Goal: Transaction & Acquisition: Purchase product/service

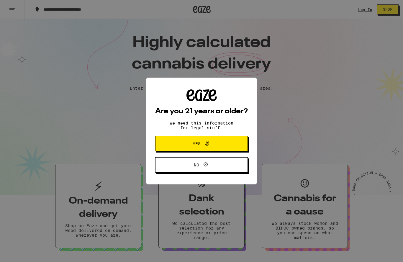
click at [199, 144] on span "Yes" at bounding box center [196, 143] width 8 height 4
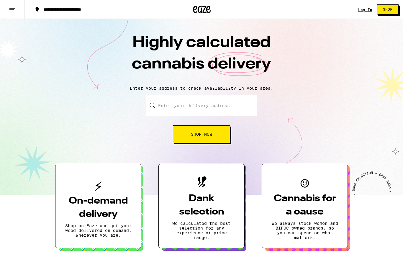
click at [173, 102] on input "Enter your delivery address" at bounding box center [201, 105] width 111 height 21
click at [218, 106] on input "[STREET_ADDRESS]" at bounding box center [201, 105] width 111 height 21
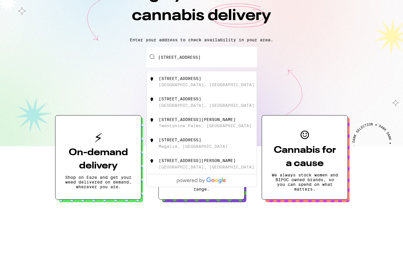
click at [180, 131] on div "[GEOGRAPHIC_DATA], [GEOGRAPHIC_DATA]" at bounding box center [207, 133] width 96 height 5
type input "[STREET_ADDRESS]"
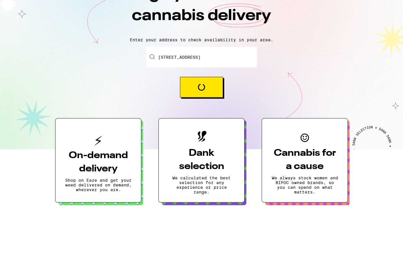
scroll to position [49, 0]
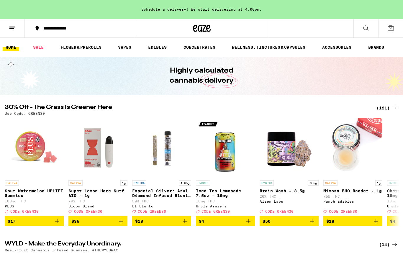
click at [157, 46] on link "EDIBLES" at bounding box center [157, 47] width 24 height 7
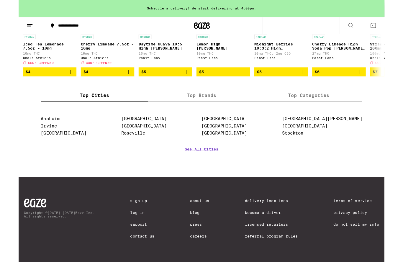
scroll to position [420, 0]
click at [201, 104] on label "Top Brands" at bounding box center [201, 105] width 118 height 13
click at [0, 0] on input "Top Brands" at bounding box center [0, 0] width 0 height 0
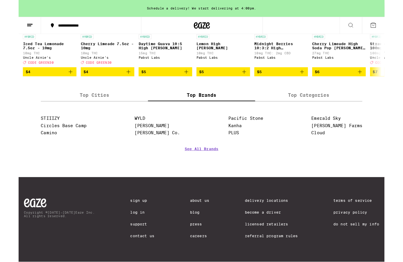
click at [139, 128] on link "WYLD" at bounding box center [134, 131] width 12 height 6
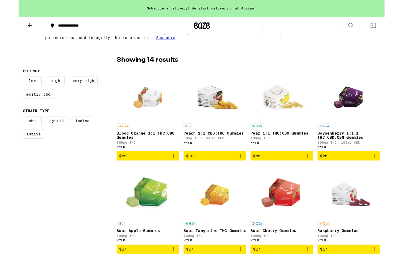
scroll to position [134, 0]
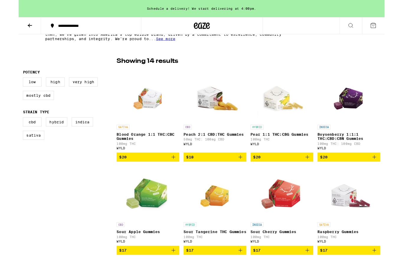
click at [358, 152] on p "Boysenberry 1:1:1 THC:CBD:CBN Gummies" at bounding box center [363, 149] width 69 height 9
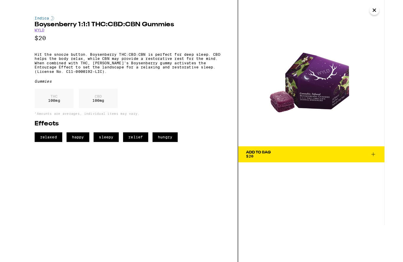
click at [292, 170] on span "Add To Bag $20" at bounding box center [322, 170] width 143 height 8
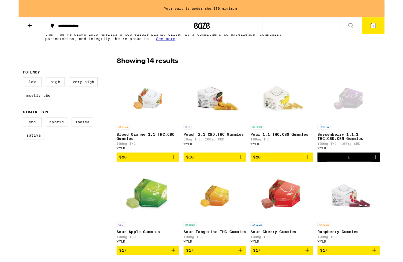
click at [393, 176] on icon "Increment" at bounding box center [392, 172] width 7 height 7
click at [135, 145] on div "SATIVA Blood Orange 1:1 THC:CBC Gummies 100mg THC WYLD" at bounding box center [142, 151] width 69 height 28
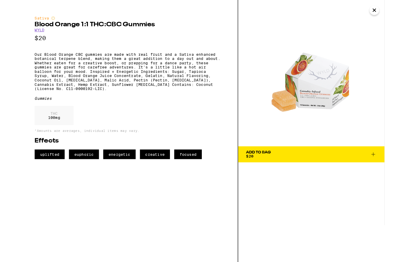
click at [390, 9] on icon "Close" at bounding box center [391, 11] width 7 height 9
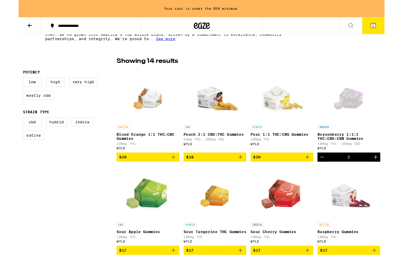
click at [217, 150] on p "Peach 2:1 CBD:THC Gummies" at bounding box center [216, 147] width 69 height 5
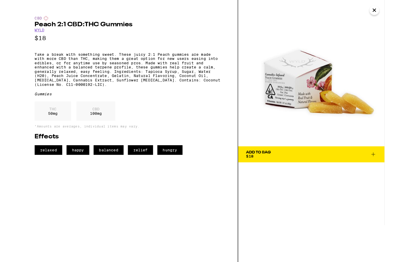
click at [395, 16] on img at bounding box center [322, 80] width 161 height 161
click at [392, 15] on icon "Close" at bounding box center [391, 11] width 7 height 9
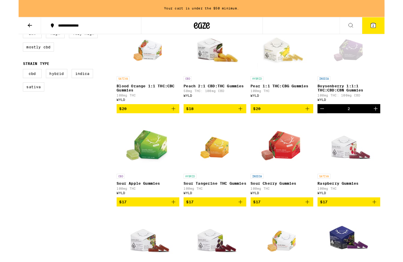
scroll to position [187, 0]
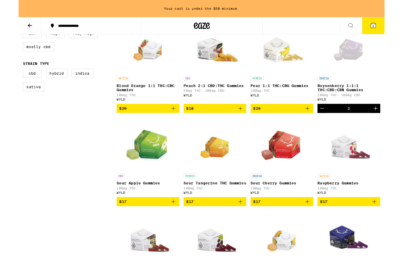
click at [289, 97] on p "Pear 1:1 THC:CBG Gummies" at bounding box center [289, 94] width 69 height 5
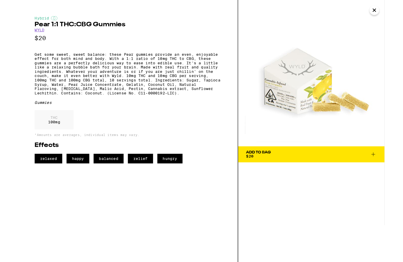
click at [389, 12] on icon "Close" at bounding box center [391, 11] width 7 height 9
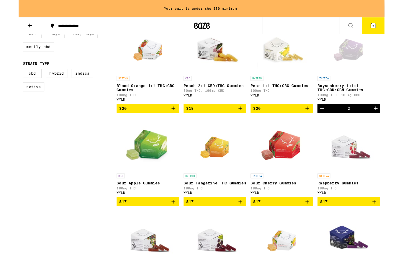
click at [139, 204] on p "Sour Apple Gummies" at bounding box center [142, 201] width 69 height 5
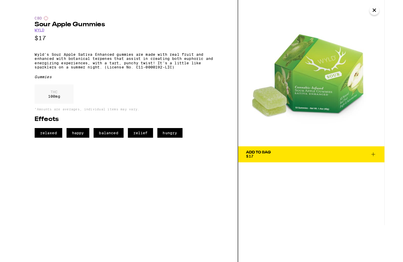
click at [391, 9] on icon "Close" at bounding box center [391, 11] width 7 height 9
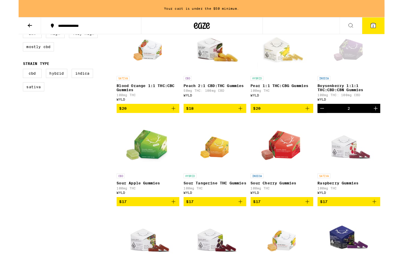
click at [211, 204] on p "Sour Tangerine THC Gummies" at bounding box center [216, 201] width 69 height 5
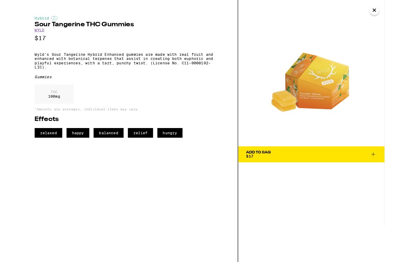
click at [391, 12] on icon "Close" at bounding box center [391, 11] width 7 height 9
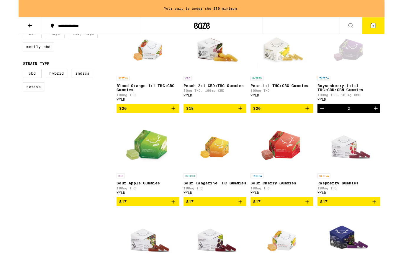
click at [289, 209] on p "100mg THC" at bounding box center [289, 207] width 69 height 4
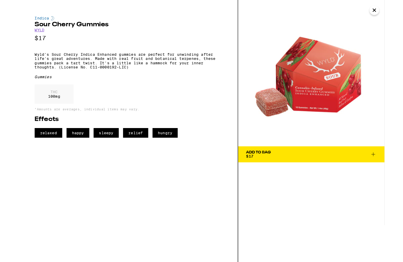
click at [394, 9] on icon "Close" at bounding box center [391, 11] width 7 height 9
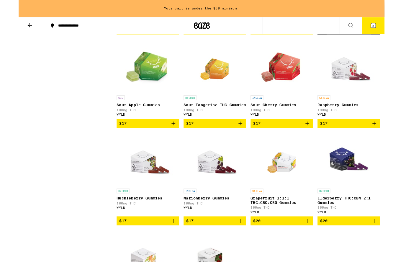
scroll to position [271, 0]
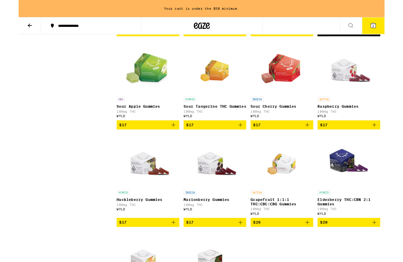
click at [358, 119] on p "Raspberry Gummies" at bounding box center [363, 117] width 69 height 5
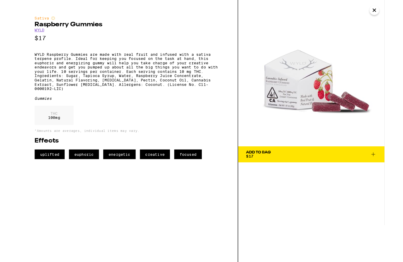
click at [390, 10] on icon "Close" at bounding box center [391, 11] width 7 height 9
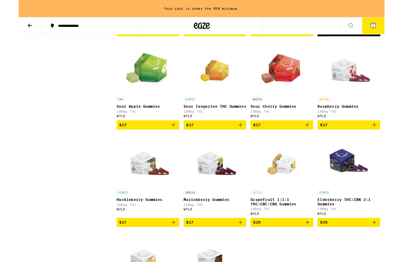
click at [345, 227] on p "Elderberry THC:CBN 2:1 Gummies" at bounding box center [363, 221] width 69 height 9
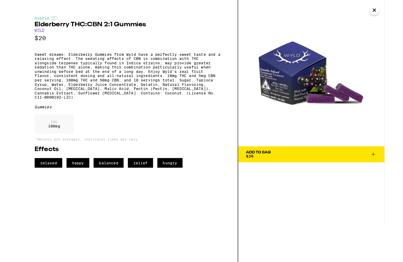
click at [340, 170] on span "Add To Bag $20" at bounding box center [322, 170] width 143 height 8
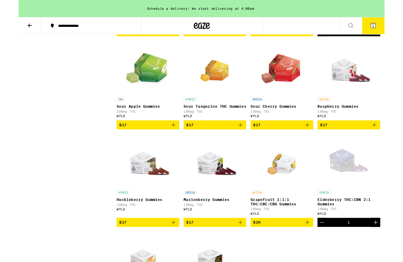
click at [218, 195] on img "Open page for Marionberry Gummies from WYLD" at bounding box center [216, 176] width 59 height 59
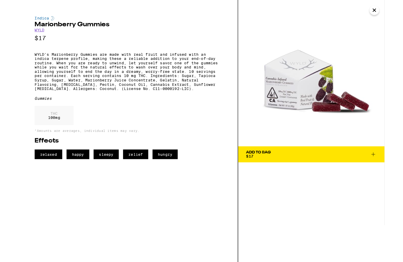
click at [392, 9] on icon "Close" at bounding box center [391, 11] width 7 height 9
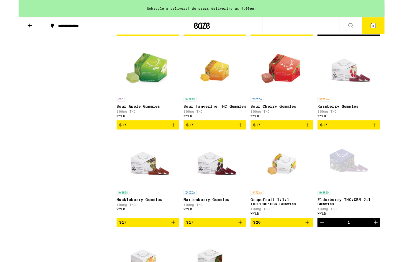
click at [138, 119] on div "CBD Sour Apple Gummies 100mg THC WYLD" at bounding box center [142, 117] width 69 height 23
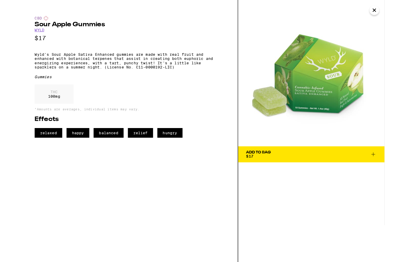
click at [393, 6] on button "Close" at bounding box center [391, 11] width 11 height 11
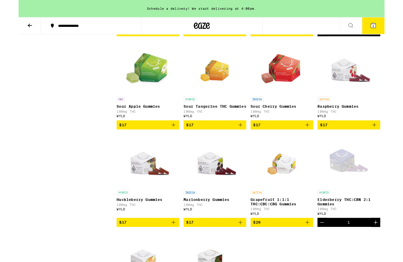
click at [218, 119] on p "Sour Tangerine THC Gummies" at bounding box center [216, 117] width 69 height 5
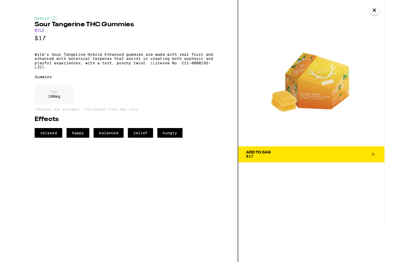
click at [388, 12] on icon "Close" at bounding box center [391, 11] width 7 height 9
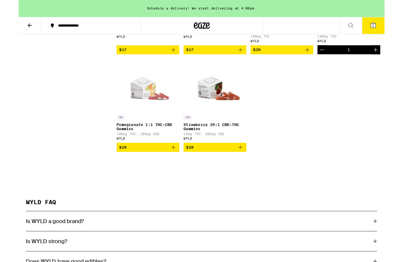
scroll to position [462, 0]
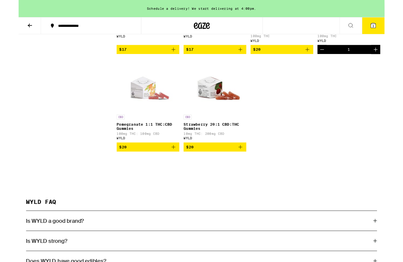
click at [141, 165] on span "$20" at bounding box center [142, 161] width 63 height 7
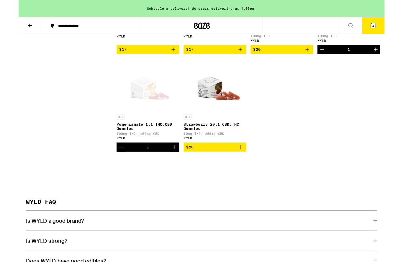
click at [142, 144] on p "Pomegranate 1:1 THC:CBD Gummies" at bounding box center [142, 138] width 69 height 9
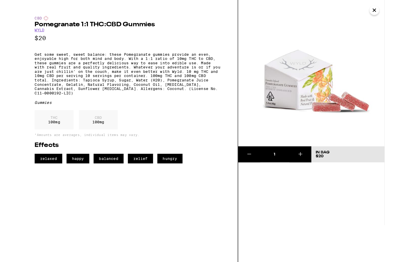
click at [394, 12] on icon "Close" at bounding box center [391, 11] width 7 height 9
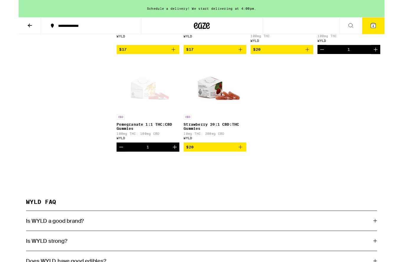
click at [215, 144] on p "Strawberry 20:1 CBD:THC Gummies" at bounding box center [216, 138] width 69 height 9
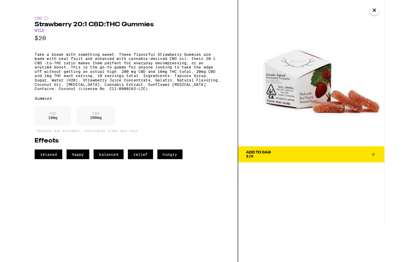
click at [322, 173] on span "Add To Bag $20" at bounding box center [322, 170] width 143 height 8
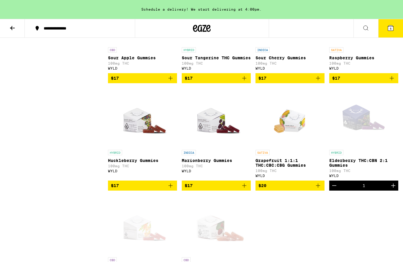
scroll to position [330, 0]
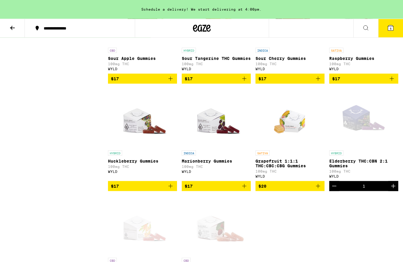
click at [152, 163] on p "Huckleberry Gummies" at bounding box center [142, 161] width 69 height 5
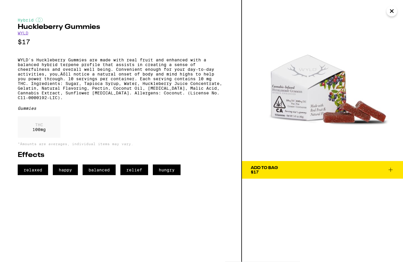
scroll to position [330, 0]
click at [386, 10] on img at bounding box center [322, 80] width 161 height 161
click at [392, 12] on icon "Close" at bounding box center [391, 11] width 7 height 9
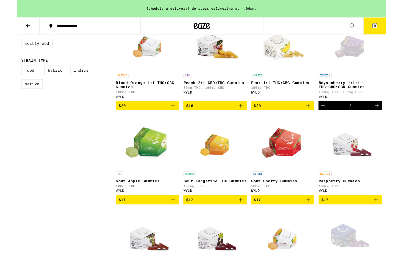
scroll to position [188, 0]
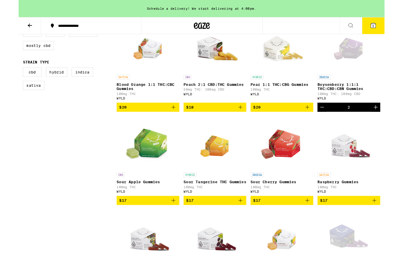
click at [213, 203] on p "Sour Tangerine THC Gummies" at bounding box center [216, 200] width 69 height 5
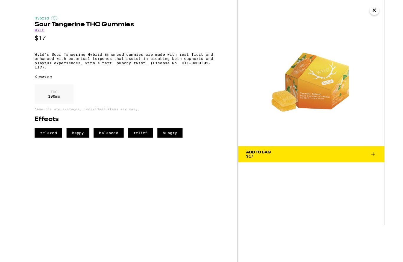
click at [310, 169] on span "Add To Bag $17" at bounding box center [322, 170] width 143 height 8
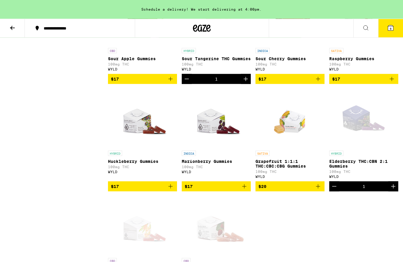
scroll to position [330, 0]
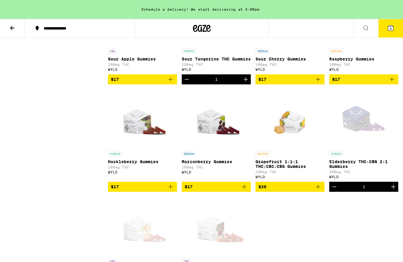
click at [137, 164] on p "Huckleberry Gummies" at bounding box center [142, 161] width 69 height 5
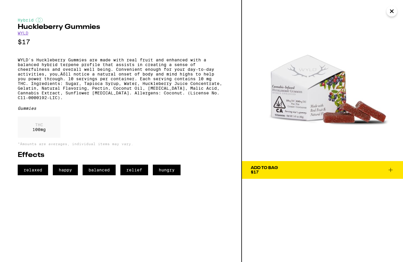
click at [391, 13] on icon "Close" at bounding box center [391, 11] width 7 height 9
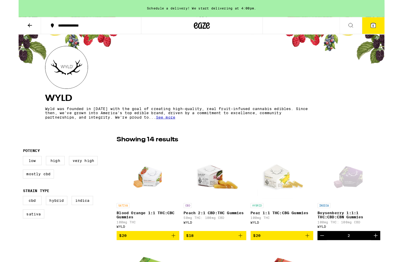
scroll to position [48, 0]
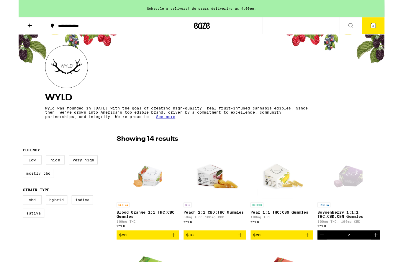
click at [41, 179] on label "High" at bounding box center [40, 176] width 21 height 10
click at [6, 172] on input "High" at bounding box center [6, 172] width 0 height 0
checkbox input "true"
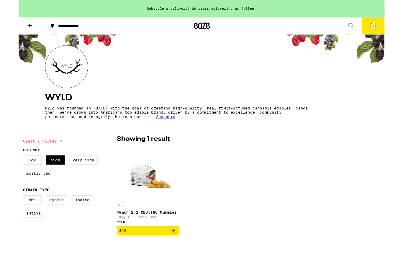
click at [146, 194] on img "Open page for Peach 2:1 CBD:THC Gummies from WYLD" at bounding box center [142, 190] width 59 height 59
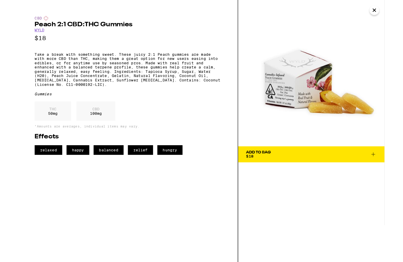
click at [307, 171] on span "Add To Bag $18" at bounding box center [322, 170] width 143 height 8
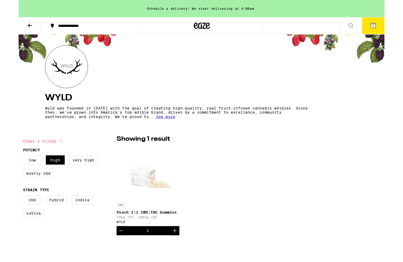
click at [67, 178] on label "Very High" at bounding box center [71, 176] width 32 height 10
click at [6, 172] on input "Very High" at bounding box center [6, 172] width 0 height 0
checkbox input "true"
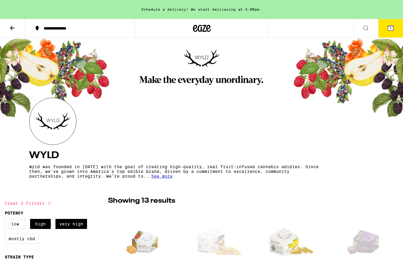
click at [19, 223] on label "Low" at bounding box center [15, 224] width 21 height 10
click at [6, 220] on input "Low" at bounding box center [6, 220] width 0 height 0
checkbox input "true"
click at [78, 227] on label "Very High" at bounding box center [71, 224] width 32 height 10
click at [6, 220] on input "Very High" at bounding box center [6, 220] width 0 height 0
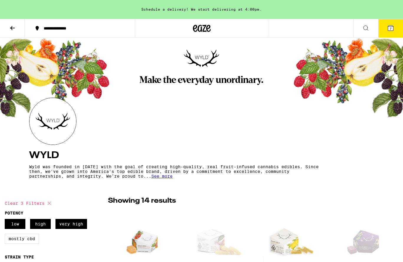
checkbox input "false"
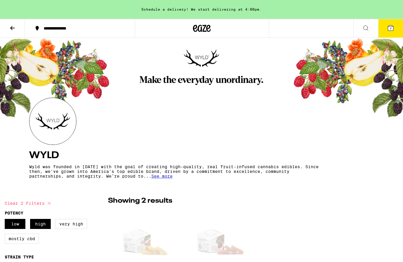
click at [43, 229] on label "High" at bounding box center [40, 224] width 21 height 10
click at [6, 220] on input "High" at bounding box center [6, 220] width 0 height 0
checkbox input "false"
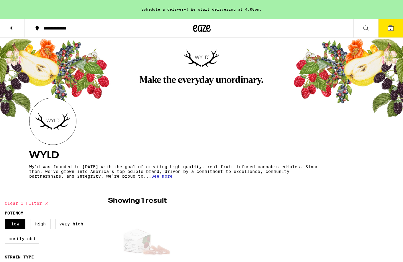
click at [13, 224] on label "Low" at bounding box center [15, 224] width 21 height 10
click at [6, 220] on input "Low" at bounding box center [6, 220] width 0 height 0
checkbox input "false"
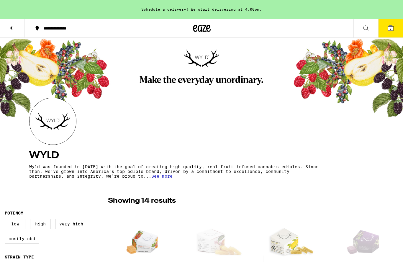
click at [73, 226] on label "Very High" at bounding box center [71, 224] width 32 height 10
click at [6, 220] on input "Very High" at bounding box center [6, 220] width 0 height 0
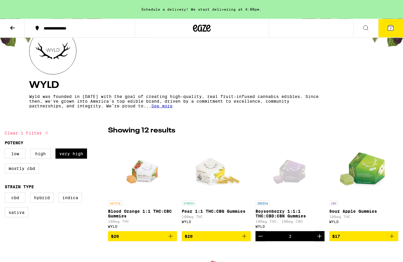
scroll to position [70, 0]
click at [73, 154] on label "Very High" at bounding box center [71, 153] width 32 height 10
click at [6, 149] on input "Very High" at bounding box center [6, 149] width 0 height 0
checkbox input "false"
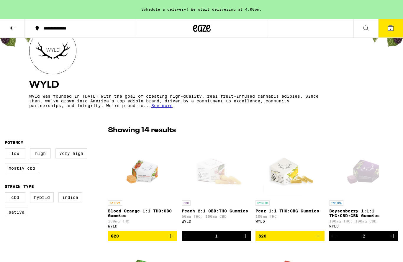
click at [45, 154] on label "High" at bounding box center [40, 153] width 21 height 10
click at [6, 149] on input "High" at bounding box center [6, 149] width 0 height 0
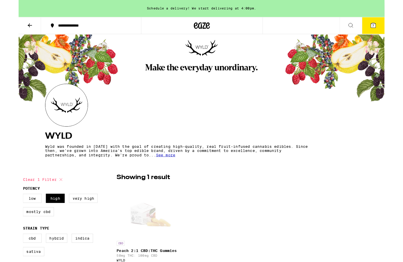
scroll to position [6, 0]
click at [41, 220] on label "High" at bounding box center [40, 218] width 21 height 10
click at [6, 214] on input "High" at bounding box center [6, 214] width 0 height 0
checkbox input "false"
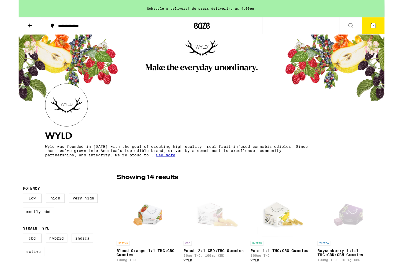
click at [14, 221] on label "Low" at bounding box center [15, 218] width 21 height 10
click at [6, 214] on input "Low" at bounding box center [6, 214] width 0 height 0
checkbox input "true"
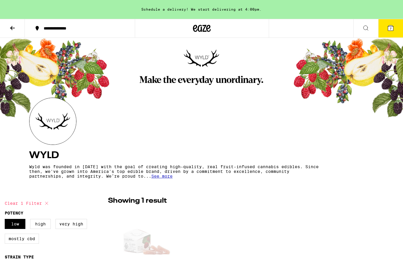
click at [391, 29] on span "7" at bounding box center [390, 29] width 2 height 4
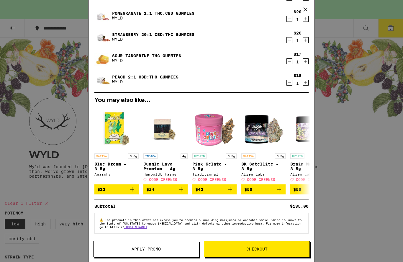
scroll to position [81, 0]
click at [145, 249] on span "Apply Promo" at bounding box center [145, 249] width 29 height 4
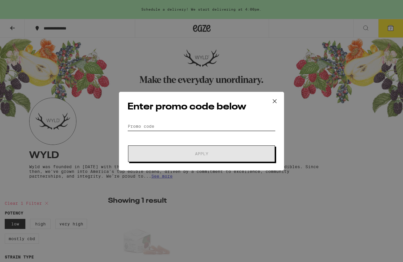
click at [169, 127] on input "Promo Code" at bounding box center [201, 126] width 148 height 9
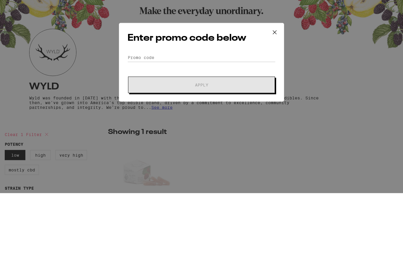
click at [308, 66] on div "Enter promo code below Promo Code Apply" at bounding box center [201, 131] width 403 height 262
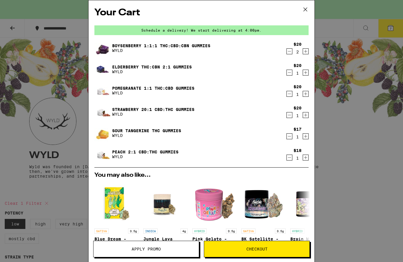
click at [256, 250] on span "Checkout" at bounding box center [256, 249] width 21 height 4
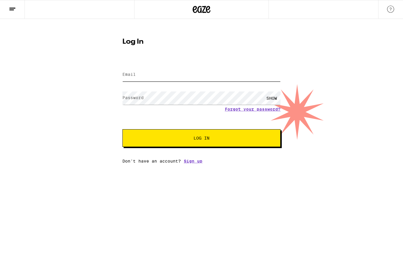
click at [139, 70] on input "Email" at bounding box center [201, 74] width 158 height 13
type input "[EMAIL_ADDRESS][DOMAIN_NAME]"
click at [201, 139] on button "Log In" at bounding box center [201, 138] width 158 height 18
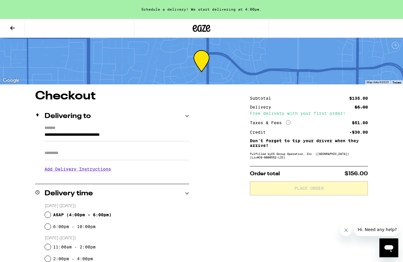
click at [289, 124] on icon at bounding box center [288, 122] width 5 height 5
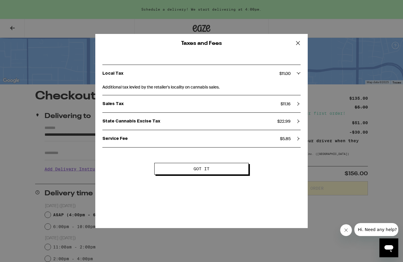
click at [297, 43] on icon at bounding box center [297, 43] width 9 height 9
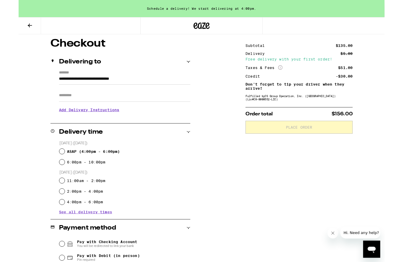
scroll to position [47, 0]
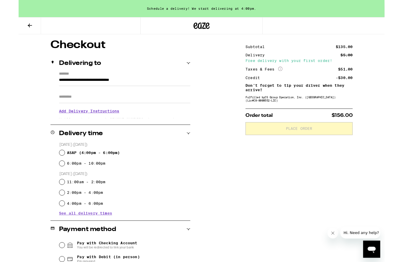
click at [47, 168] on input "ASAP ( 4:00pm - 6:00pm )" at bounding box center [48, 168] width 6 height 6
radio input "true"
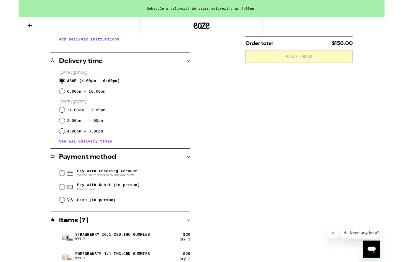
scroll to position [131, 0]
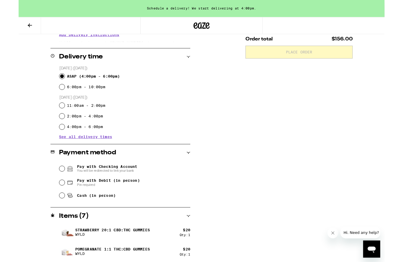
click at [47, 218] on input "Cash (in person)" at bounding box center [48, 215] width 6 height 6
radio input "true"
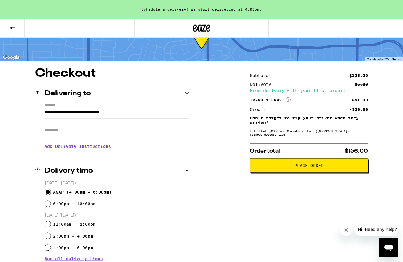
scroll to position [0, 0]
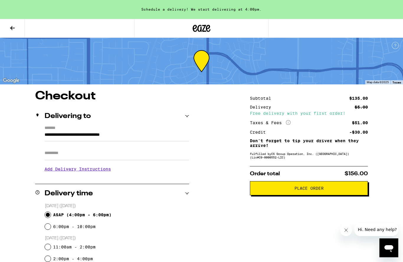
click at [312, 190] on span "Place Order" at bounding box center [308, 188] width 29 height 4
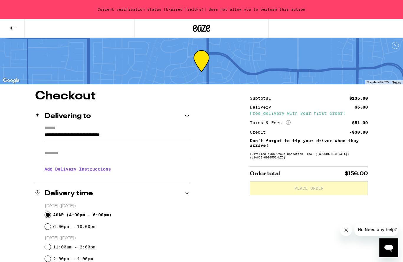
click at [201, 10] on div "Current verification status [Expired field(s)] does not allow you to perform th…" at bounding box center [201, 9] width 403 height 19
click at [259, 7] on div "Current verification status [Expired field(s)] does not allow you to perform th…" at bounding box center [201, 9] width 403 height 19
click at [14, 29] on icon at bounding box center [12, 27] width 7 height 7
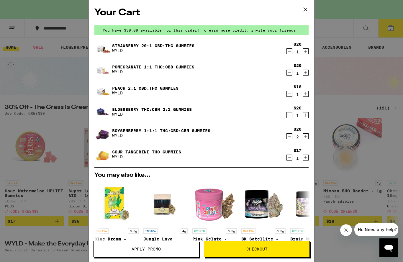
click at [253, 253] on button "Checkout" at bounding box center [257, 249] width 106 height 17
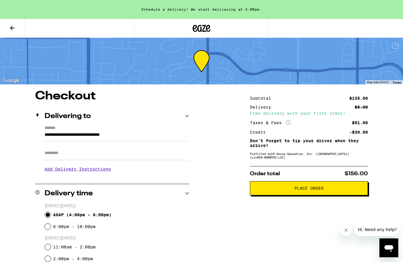
click at [311, 190] on span "Place Order" at bounding box center [308, 188] width 29 height 4
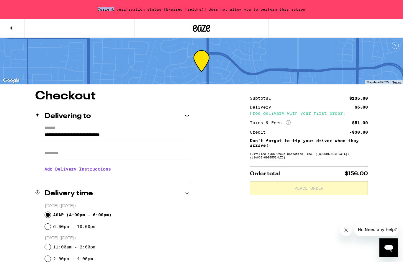
click at [200, 10] on div "Current verification status [Expired field(s)] does not allow you to perform th…" at bounding box center [201, 9] width 403 height 19
click at [370, 231] on span "Hi. Need any help?" at bounding box center [376, 229] width 39 height 5
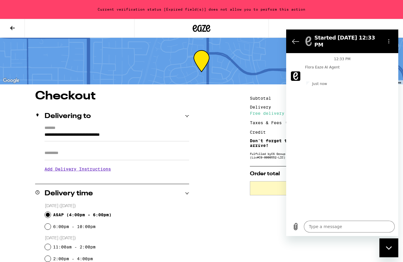
type textarea "x"
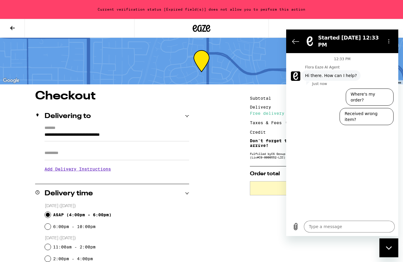
click at [324, 228] on textarea at bounding box center [349, 226] width 91 height 12
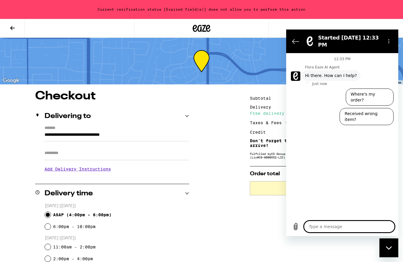
scroll to position [22, 0]
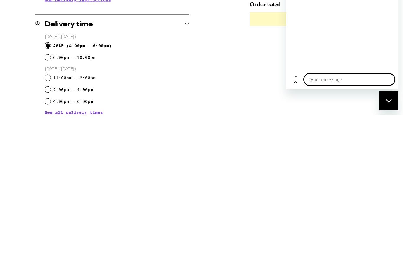
type textarea "N"
type textarea "x"
type textarea "Ne"
type textarea "x"
type textarea "Nee"
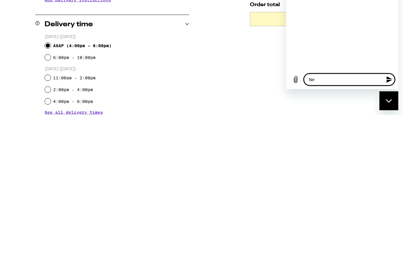
type textarea "x"
type textarea "Need"
type textarea "x"
type textarea "Need"
type textarea "x"
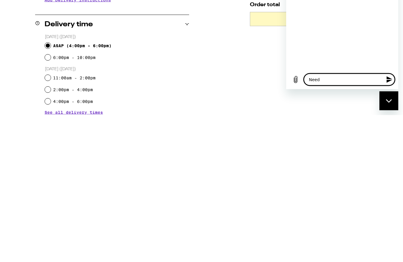
type textarea "Need t"
type textarea "x"
type textarea "Need to"
type textarea "x"
type textarea "Need to"
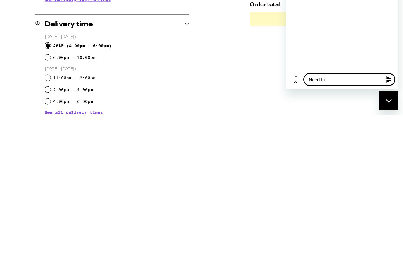
type textarea "x"
type textarea "Need to v"
type textarea "x"
type textarea "Need to ve"
type textarea "x"
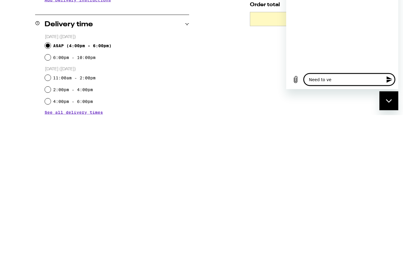
type textarea "Need to ver"
type textarea "x"
type textarea "Need to veri"
type textarea "x"
type textarea "Need to verif"
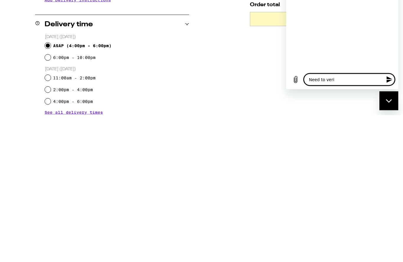
type textarea "x"
type textarea "Need to verify"
type textarea "x"
type textarea "Need to verify"
type textarea "x"
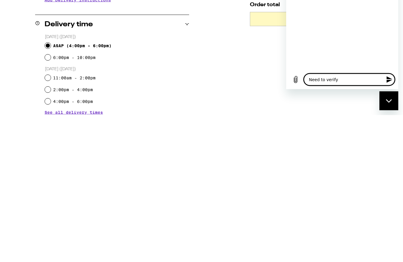
type textarea "Need to verify m"
type textarea "x"
type textarea "Need to verify my"
type textarea "x"
type textarea "Need to verify my"
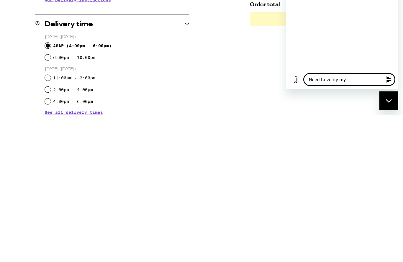
type textarea "x"
type textarea "Need to verify my g"
type textarea "x"
type textarea "Need to verify my"
type textarea "x"
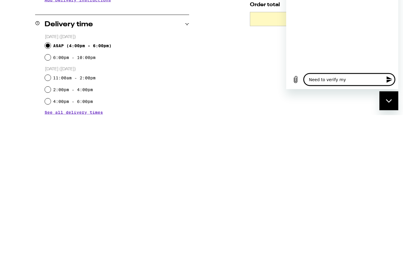
type textarea "Need to verify my a"
type textarea "x"
type textarea "Need to verify my ag"
type textarea "x"
type textarea "Need to verify my age"
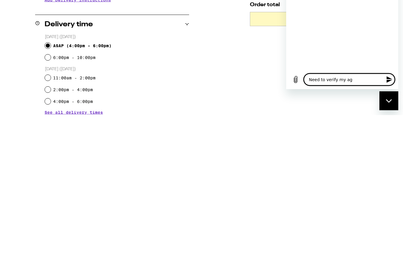
type textarea "x"
type textarea "Need to verify my age"
click at [388, 82] on icon "Send message" at bounding box center [389, 79] width 6 height 6
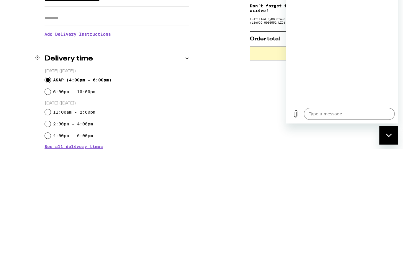
scroll to position [135, 0]
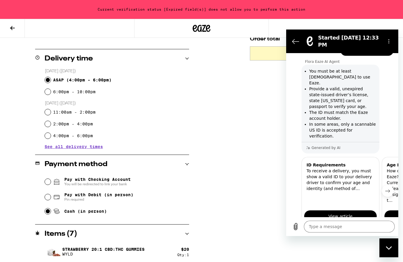
type textarea "x"
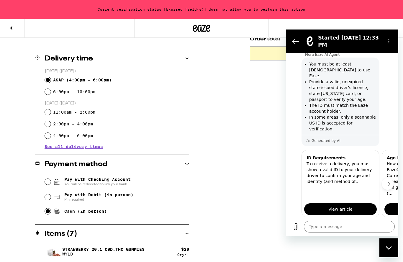
scroll to position [46, 0]
click at [323, 227] on textarea at bounding box center [349, 226] width 91 height 12
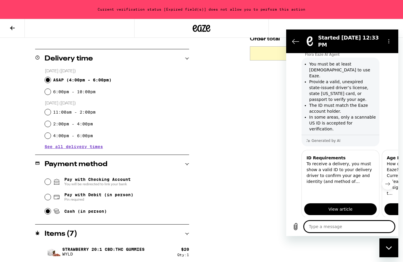
scroll to position [157, 0]
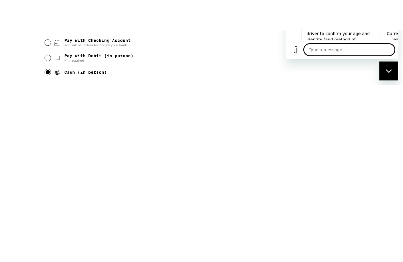
type textarea "I"
type textarea "x"
type textarea "I have"
type textarea "x"
type textarea "I have my driver"
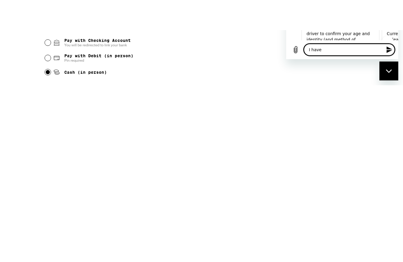
type textarea "x"
type textarea "I have my drivers license"
type textarea "x"
type textarea "I have my drivers license how do"
type textarea "x"
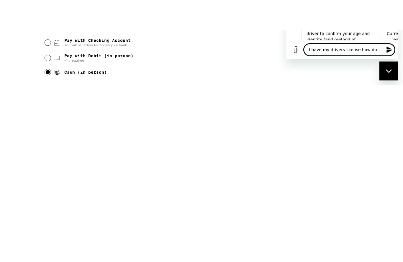
type textarea "I have my drivers license how do I"
type textarea "x"
type textarea "I have my drivers license how do I verify"
type textarea "x"
type textarea "I have my drivers license how do I verify"
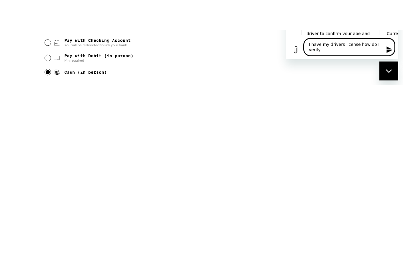
click at [389, 53] on icon "Send message" at bounding box center [389, 49] width 7 height 7
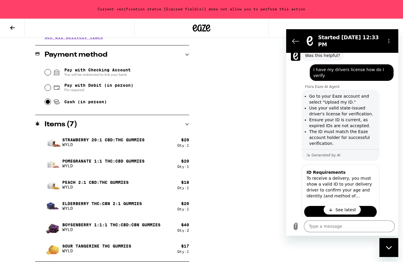
scroll to position [218, 0]
click at [387, 248] on icon "Close messaging window" at bounding box center [389, 248] width 6 height 4
type textarea "x"
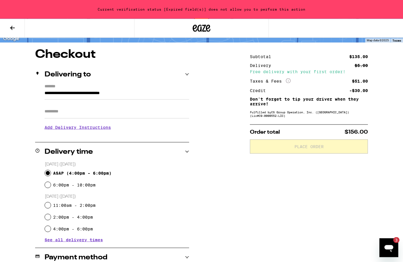
scroll to position [0, 0]
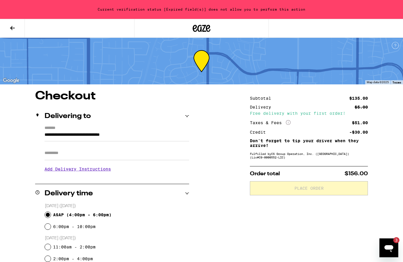
click at [202, 31] on icon at bounding box center [201, 28] width 18 height 11
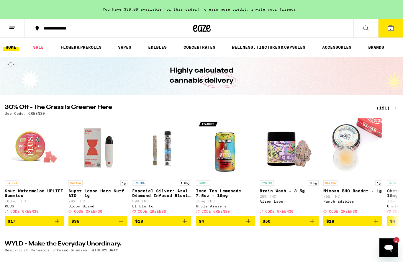
click at [12, 29] on icon at bounding box center [12, 27] width 7 height 7
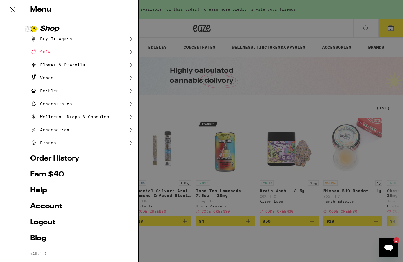
click at [188, 104] on div "Menu Shop Buy It Again Sale Flower & Prerolls Vapes Edibles Concentrates Wellne…" at bounding box center [201, 131] width 403 height 262
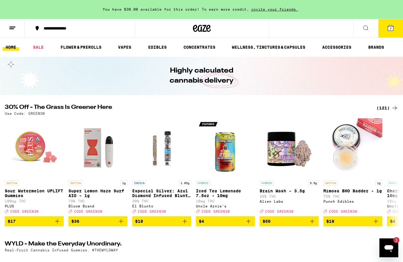
click at [366, 31] on button at bounding box center [365, 28] width 25 height 19
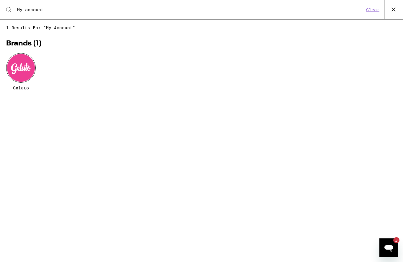
type input "My account"
click at [62, 29] on span "1 results for "My account"" at bounding box center [201, 27] width 390 height 5
click at [265, 9] on input "My account" at bounding box center [190, 9] width 347 height 5
click at [23, 65] on div at bounding box center [20, 67] width 29 height 29
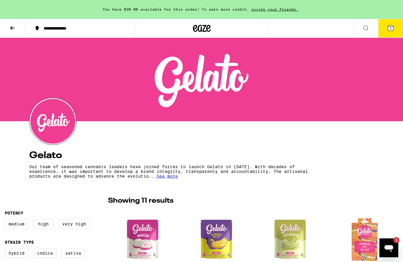
click at [55, 29] on div "**********" at bounding box center [83, 28] width 85 height 4
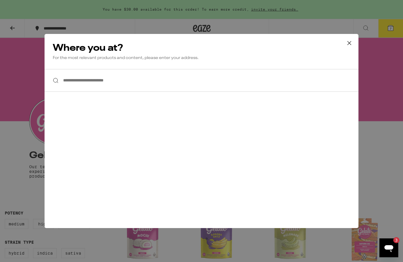
click at [352, 47] on icon at bounding box center [349, 43] width 9 height 9
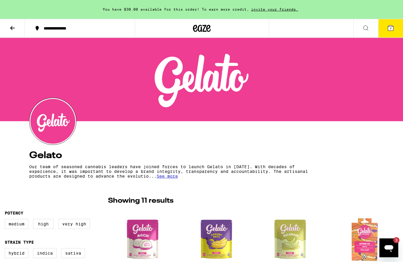
click at [392, 28] on icon at bounding box center [390, 27] width 5 height 5
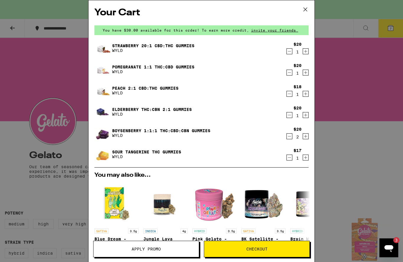
click at [333, 150] on div "Your Cart You have $30.00 available for this order! To earn more credit, invite…" at bounding box center [201, 131] width 403 height 262
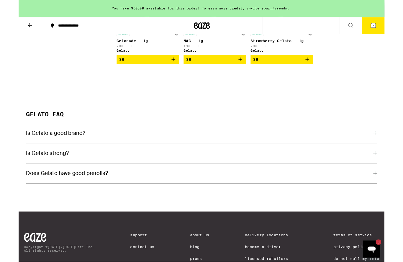
scroll to position [493, 0]
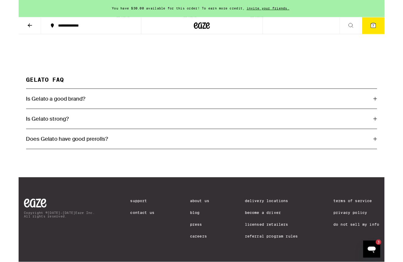
click at [376, 248] on icon "Open messaging window, 3 unread messages" at bounding box center [372, 249] width 11 height 11
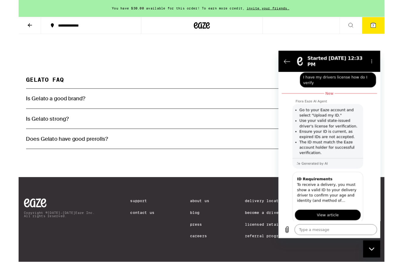
scroll to position [229, 0]
click at [373, 253] on div "Close messaging window" at bounding box center [372, 250] width 18 height 18
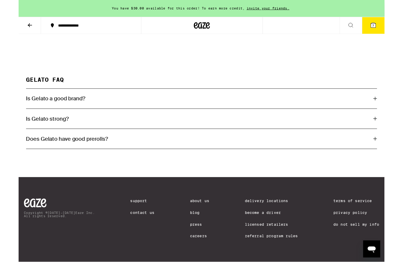
type textarea "x"
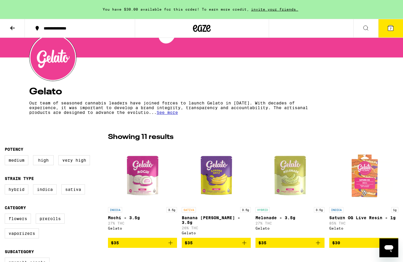
scroll to position [0, 0]
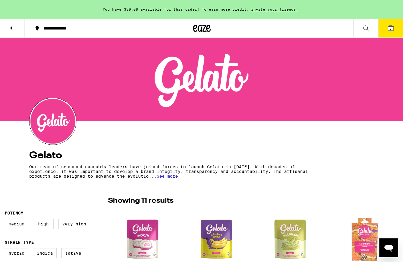
click at [374, 29] on button at bounding box center [365, 28] width 25 height 19
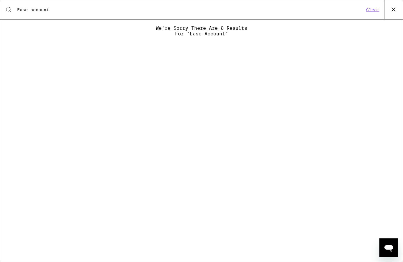
click at [26, 9] on input "Ease account" at bounding box center [190, 9] width 347 height 5
type input "Eaze account"
click at [295, 10] on input "Eaze account" at bounding box center [190, 9] width 347 height 5
click at [391, 7] on icon at bounding box center [393, 9] width 9 height 9
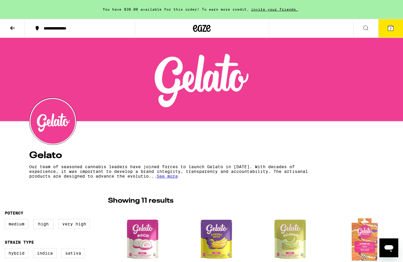
click at [12, 28] on icon at bounding box center [12, 28] width 5 height 4
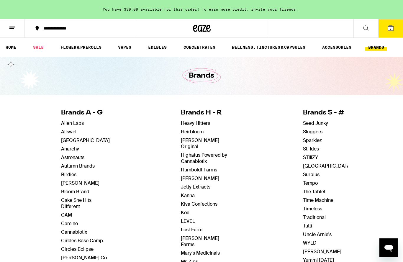
click at [12, 44] on link "HOME" at bounding box center [11, 47] width 17 height 7
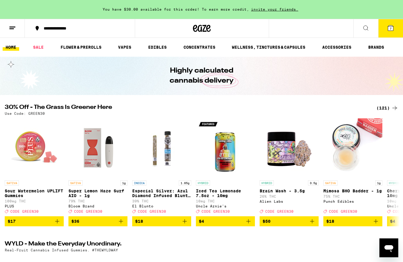
click at [13, 47] on link "HOME" at bounding box center [11, 47] width 17 height 7
click at [366, 28] on icon at bounding box center [365, 27] width 7 height 7
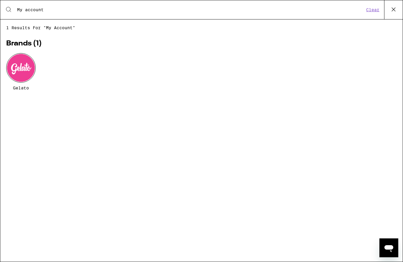
type input "My account"
click at [59, 30] on span "1 results for "My account"" at bounding box center [201, 27] width 390 height 5
click at [373, 7] on button "Clear" at bounding box center [372, 9] width 17 height 5
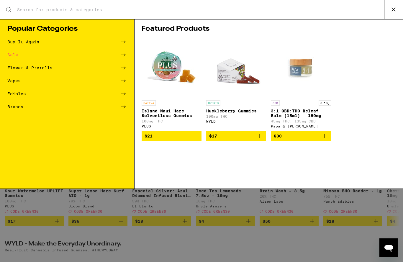
click at [394, 7] on icon at bounding box center [393, 9] width 9 height 9
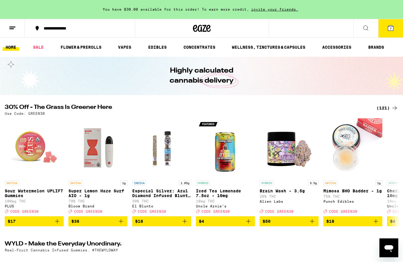
click at [205, 30] on icon at bounding box center [202, 28] width 18 height 11
click at [204, 29] on icon at bounding box center [201, 28] width 9 height 7
click at [77, 26] on div "**********" at bounding box center [83, 28] width 85 height 4
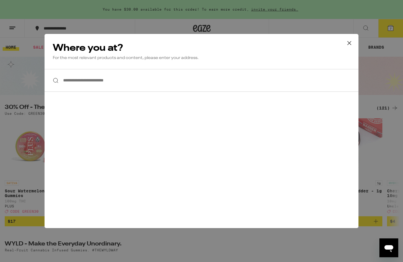
click at [351, 42] on icon at bounding box center [349, 43] width 9 height 9
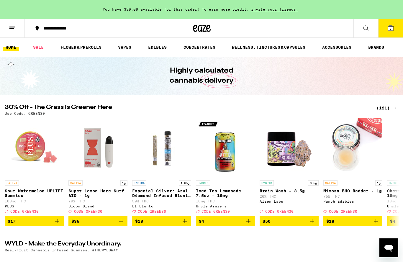
click at [390, 249] on icon "Open messaging window" at bounding box center [388, 248] width 9 height 7
type textarea "x"
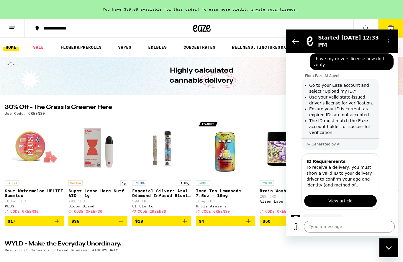
click at [319, 229] on textarea at bounding box center [349, 226] width 91 height 12
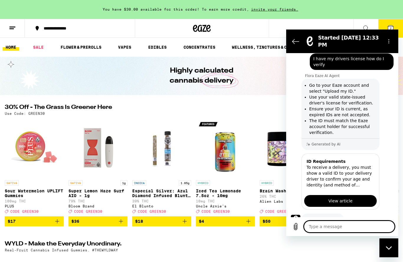
scroll to position [22, 0]
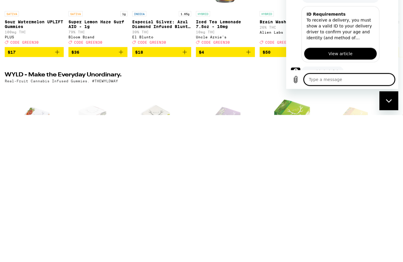
type textarea "C"
type textarea "x"
type textarea "Ca"
type textarea "x"
type textarea "Can"
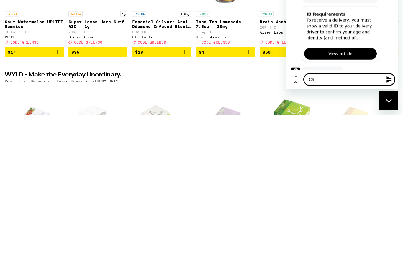
type textarea "x"
type textarea "Cant"
type textarea "x"
type textarea "Can’t"
type textarea "x"
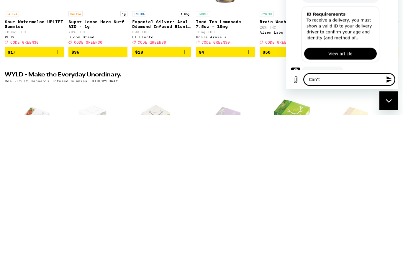
type textarea "Can’t"
type textarea "x"
type textarea "Can’t f"
type textarea "x"
type textarea "Can’t fi"
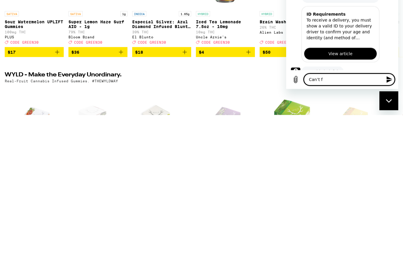
type textarea "x"
type textarea "Can’t fin"
type textarea "x"
type textarea "Can’t find"
type textarea "x"
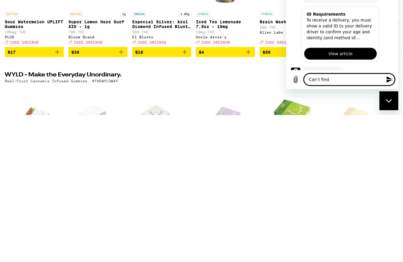
type textarea "Can’t find"
type textarea "x"
type textarea "Can’t find m"
type textarea "x"
type textarea "Can’t find my"
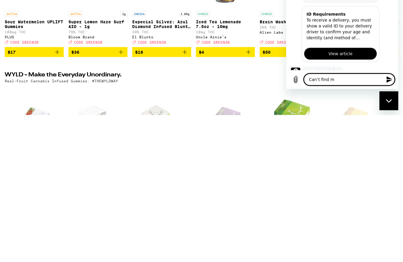
type textarea "x"
type textarea "Can’t find my"
type textarea "x"
type textarea "Can’t find my a"
type textarea "x"
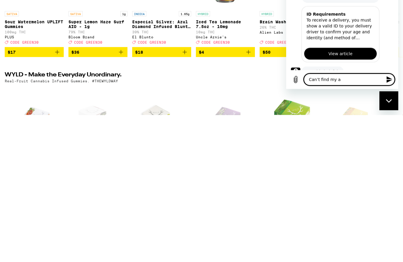
type textarea "Can’t find my ac"
type textarea "x"
type textarea "Can’t find my acc"
type textarea "x"
type textarea "Can’t find my acco"
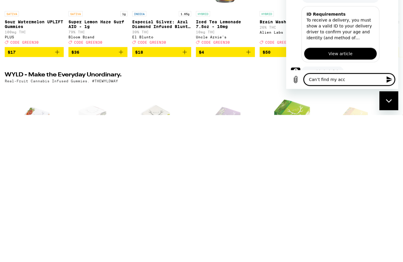
type textarea "x"
type textarea "Can’t find my accou"
type textarea "x"
type textarea "Can’t find my accoun"
type textarea "x"
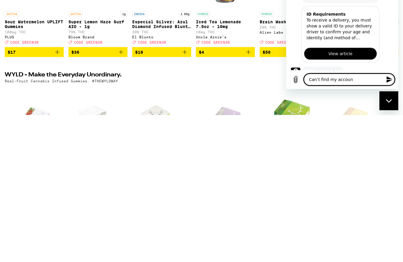
type textarea "Can’t find my account"
type textarea "x"
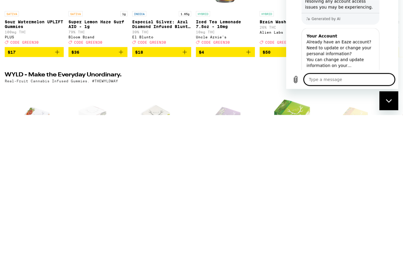
scroll to position [368, 0]
click at [328, 40] on p "Already have an Eaze account? Need to update or change your personal informatio…" at bounding box center [340, 54] width 68 height 29
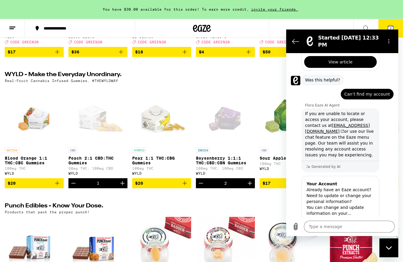
click at [343, 123] on link "[EMAIL_ADDRESS][DOMAIN_NAME]" at bounding box center [337, 128] width 65 height 11
click at [237, 99] on div "Open page for Boysenberry 1:1:1 THC:CBD:CBN Gummies from WYLD" at bounding box center [225, 114] width 42 height 59
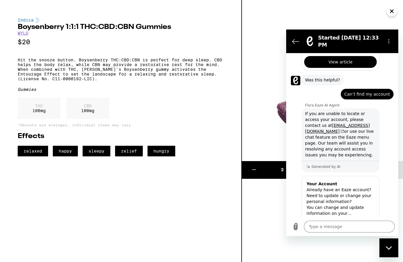
click at [391, 11] on icon "Close" at bounding box center [391, 11] width 3 height 3
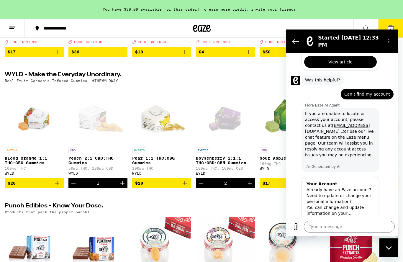
click at [392, 250] on div "Close messaging window" at bounding box center [389, 248] width 18 height 18
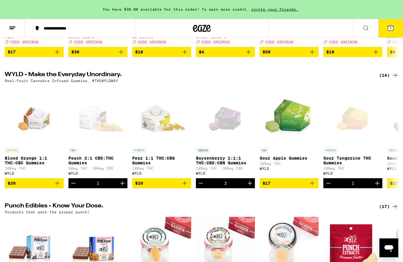
click at [202, 29] on icon at bounding box center [202, 28] width 18 height 11
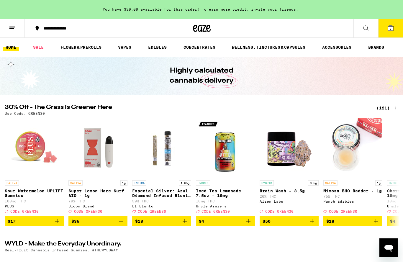
click at [394, 29] on button "7" at bounding box center [390, 28] width 25 height 18
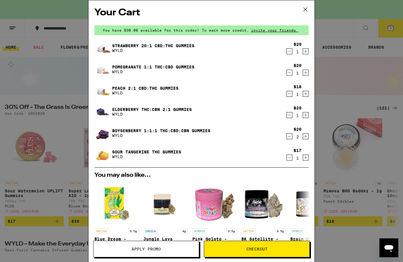
click at [257, 248] on span "Checkout" at bounding box center [256, 249] width 21 height 4
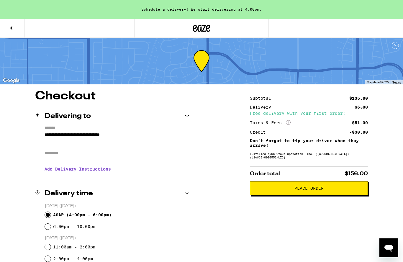
click at [298, 195] on button "Place Order" at bounding box center [309, 188] width 118 height 14
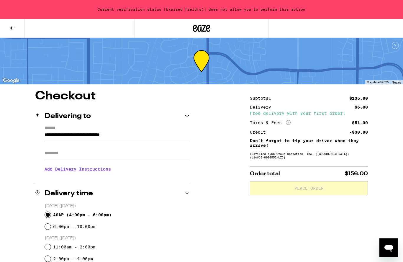
type textarea "x"
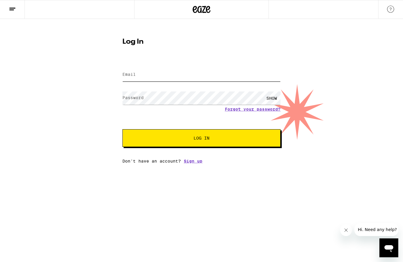
type input "royandbridge@aol.com"
click at [201, 139] on button "Log In" at bounding box center [201, 138] width 158 height 18
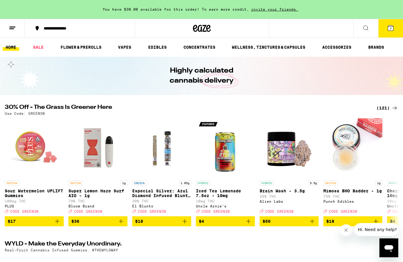
click at [14, 26] on icon at bounding box center [12, 27] width 7 height 7
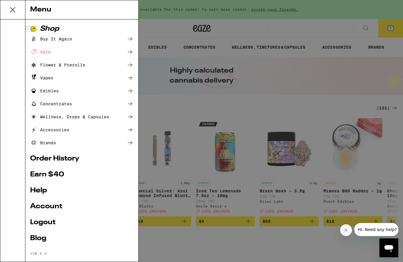
click at [46, 206] on link "Account" at bounding box center [81, 206] width 103 height 7
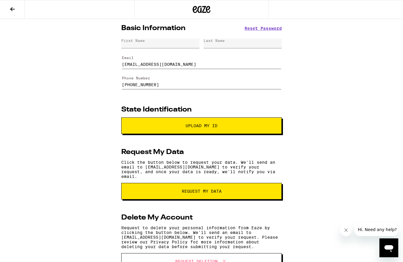
click at [208, 127] on span "Upload My ID" at bounding box center [201, 126] width 32 height 4
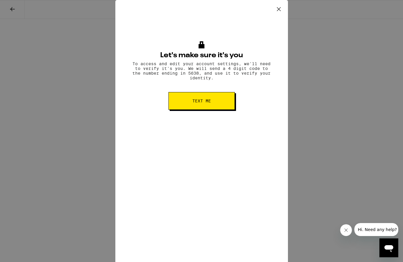
click at [201, 108] on button "Text me" at bounding box center [201, 101] width 66 height 18
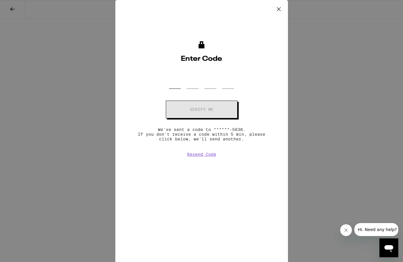
click at [172, 83] on input "OTP Code" at bounding box center [175, 79] width 12 height 17
type input "8"
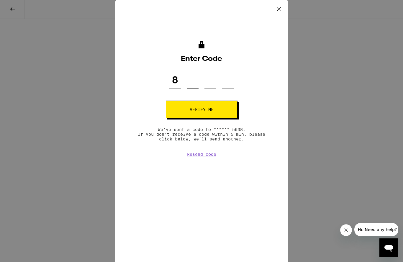
type input "1"
type input "5"
click at [203, 111] on span "Verify me" at bounding box center [202, 109] width 24 height 4
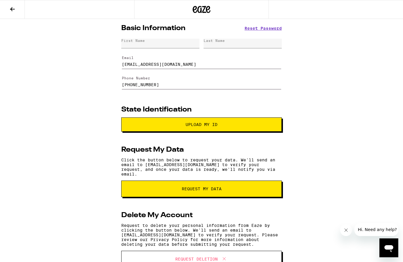
click at [204, 125] on span "Upload my ID" at bounding box center [201, 124] width 32 height 4
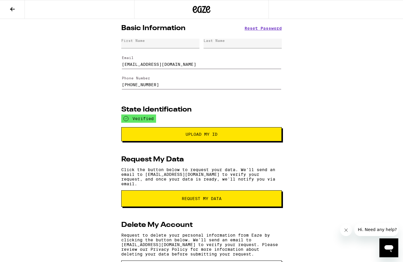
click at [137, 43] on div "First Name" at bounding box center [160, 44] width 78 height 10
click at [139, 38] on div "First Name Last Name" at bounding box center [201, 44] width 160 height 14
click at [336, 134] on div "Basic Information Reset Password First Name Last Name Email royandbridge@aol.co…" at bounding box center [201, 155] width 403 height 273
click at [346, 29] on div "Basic Information Reset Password First Name Last Name Email royandbridge@aol.co…" at bounding box center [201, 155] width 403 height 273
click at [194, 12] on icon at bounding box center [194, 9] width 4 height 7
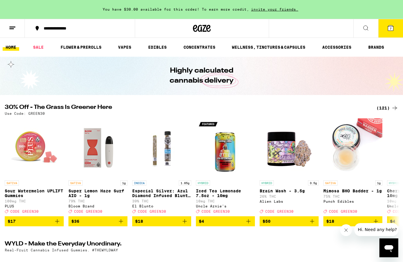
click at [390, 26] on icon at bounding box center [390, 27] width 5 height 5
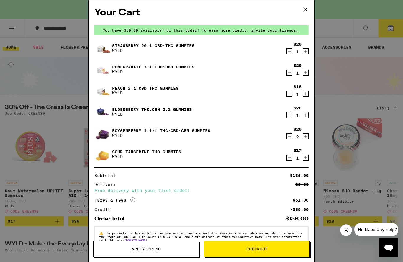
click at [258, 250] on span "Checkout" at bounding box center [256, 249] width 21 height 4
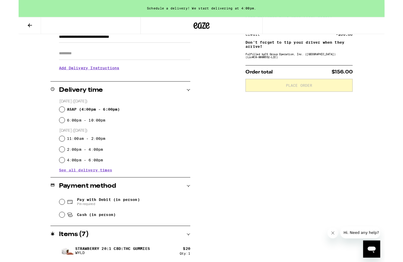
click at [46, 122] on input "ASAP ( 4:00pm - 6:00pm )" at bounding box center [48, 121] width 6 height 6
radio input "true"
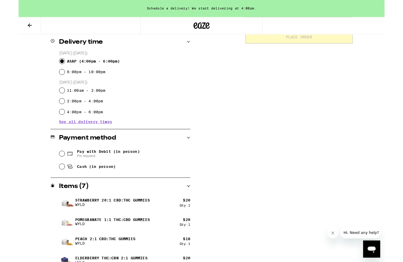
scroll to position [147, 0]
click at [47, 185] on input "Cash (in person)" at bounding box center [48, 183] width 6 height 6
radio input "true"
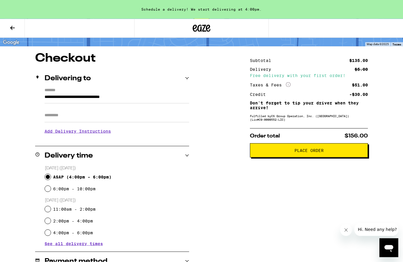
scroll to position [38, 0]
click at [314, 152] on span "Place Order" at bounding box center [308, 150] width 29 height 4
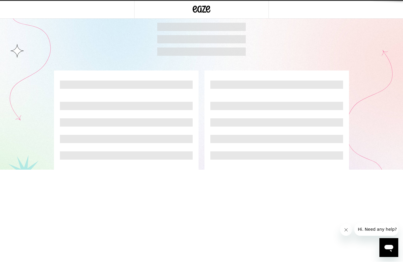
scroll to position [0, 0]
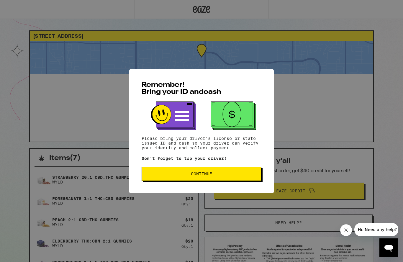
click at [202, 176] on span "Continue" at bounding box center [201, 174] width 21 height 4
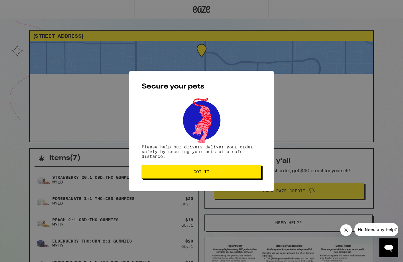
click at [204, 172] on span "Got it" at bounding box center [201, 171] width 16 height 4
